Goal: Navigation & Orientation: Find specific page/section

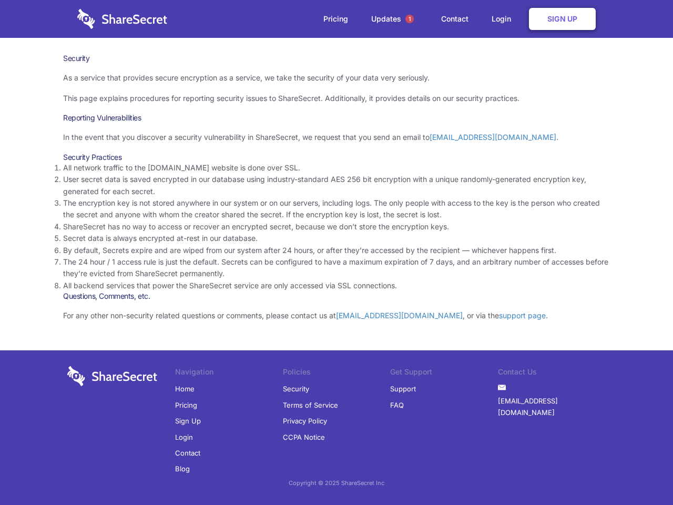
click at [337, 252] on li "By default, Secrets expire and are wiped from our system after 24 hours, or aft…" at bounding box center [336, 251] width 547 height 12
click at [410, 19] on span "1" at bounding box center [410, 19] width 8 height 8
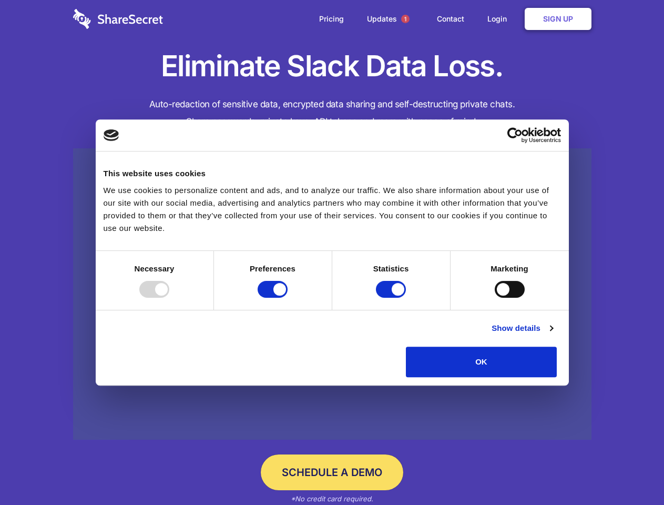
click at [169, 298] on div at bounding box center [154, 289] width 30 height 17
click at [288, 298] on input "Preferences" at bounding box center [273, 289] width 30 height 17
checkbox input "false"
click at [392, 298] on input "Statistics" at bounding box center [391, 289] width 30 height 17
checkbox input "false"
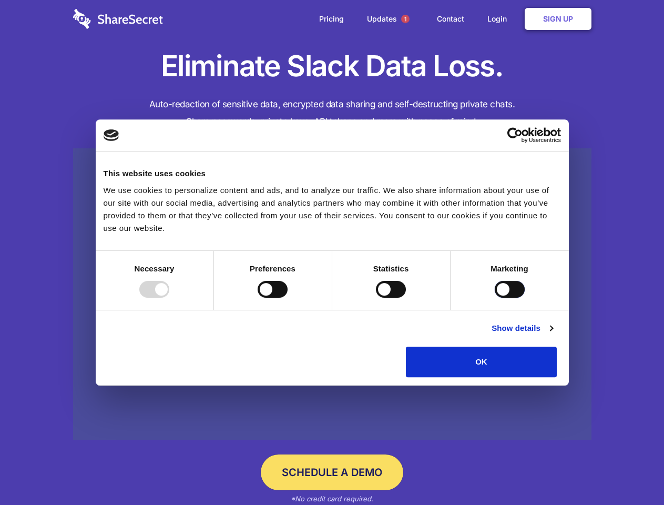
click at [495, 298] on input "Marketing" at bounding box center [510, 289] width 30 height 17
checkbox input "true"
click at [553, 335] on link "Show details" at bounding box center [522, 328] width 61 height 13
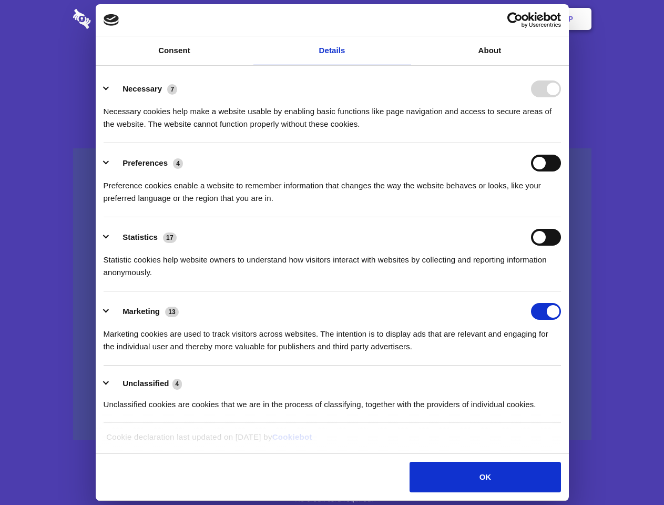
click at [561, 143] on li "Necessary 7 Necessary cookies help make a website usable by enabling basic func…" at bounding box center [333, 106] width 458 height 74
click at [405, 19] on span "1" at bounding box center [405, 19] width 8 height 8
